Goal: Information Seeking & Learning: Learn about a topic

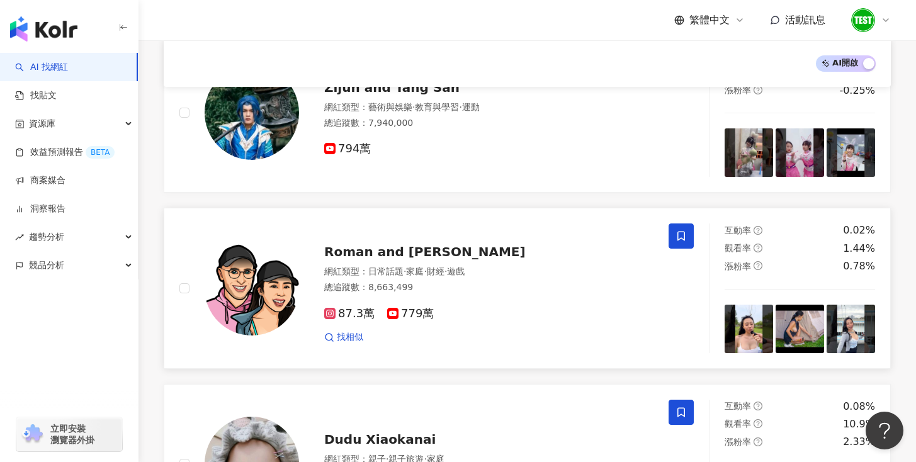
scroll to position [1063, 0]
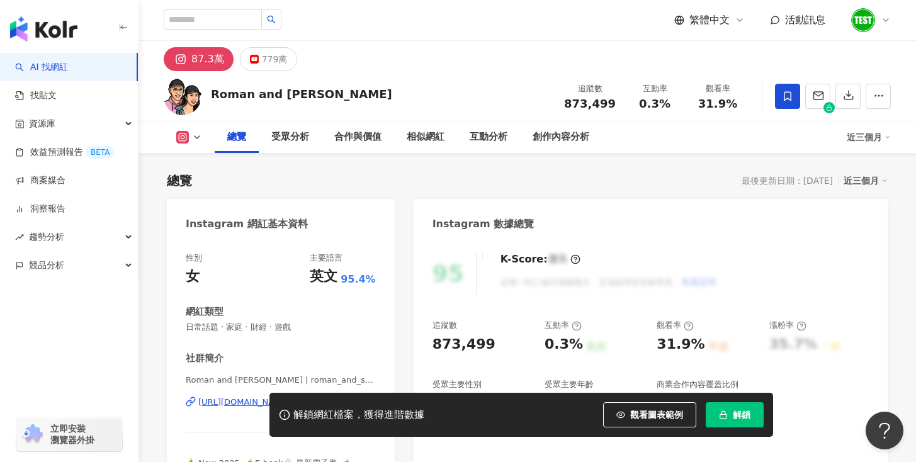
scroll to position [123, 0]
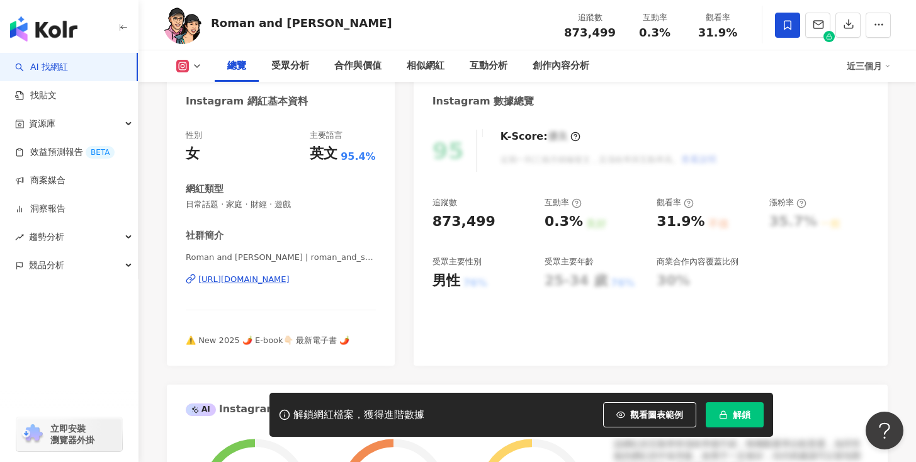
click at [290, 281] on div "[URL][DOMAIN_NAME]" at bounding box center [243, 279] width 91 height 11
drag, startPoint x: 213, startPoint y: 23, endPoint x: 344, endPoint y: 20, distance: 130.3
click at [344, 20] on div "Roman and [PERSON_NAME] 追蹤數 873,499 互動率 0.3% 觀看率 31.9%" at bounding box center [526, 25] width 777 height 50
